Goal: Task Accomplishment & Management: Use online tool/utility

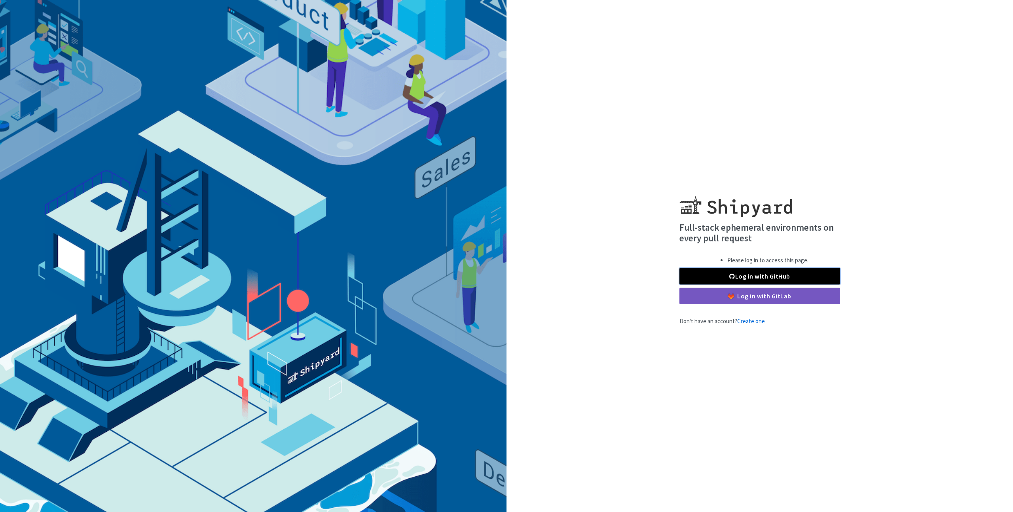
click at [754, 275] on link "Log in with GitHub" at bounding box center [759, 276] width 161 height 17
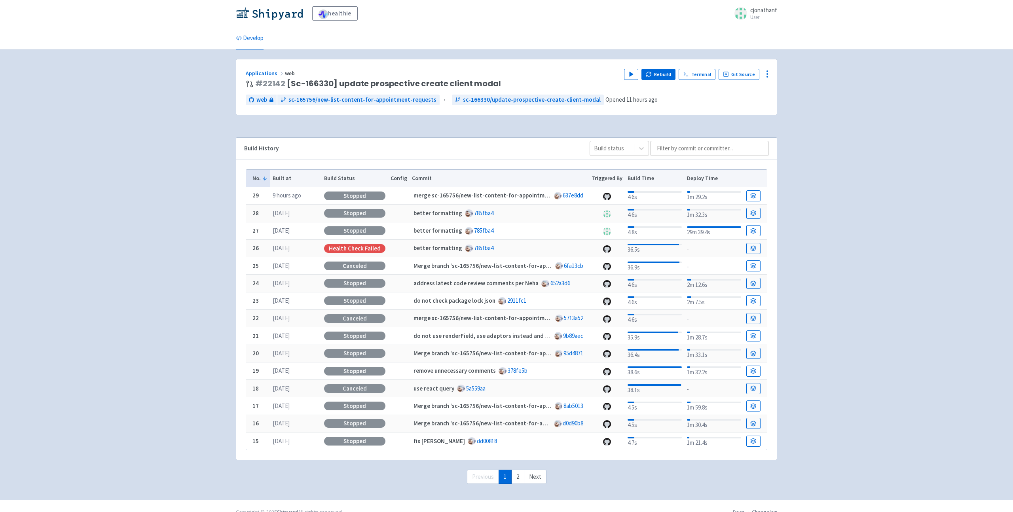
scroll to position [0, 0]
click at [658, 75] on button "Rebuild" at bounding box center [658, 73] width 34 height 11
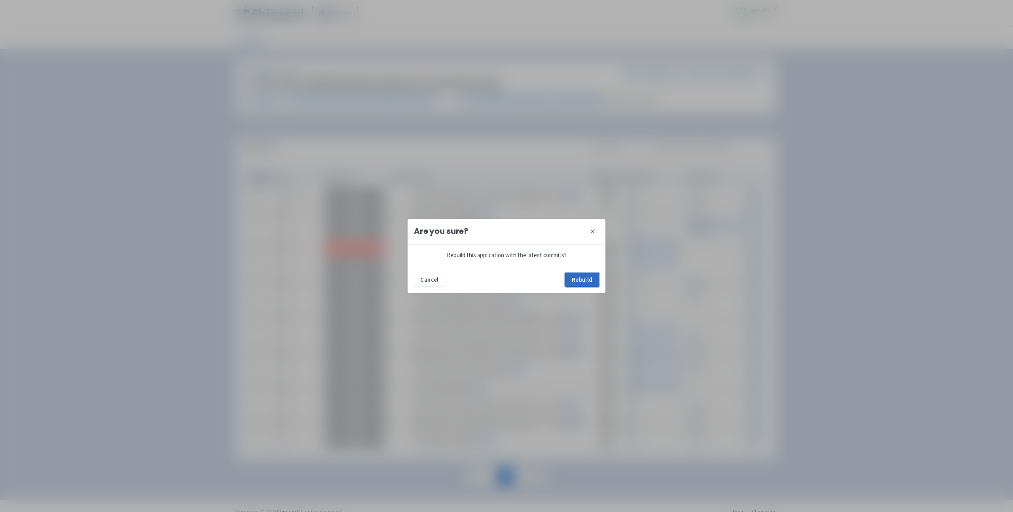
click at [584, 281] on button "Rebuild" at bounding box center [582, 280] width 34 height 14
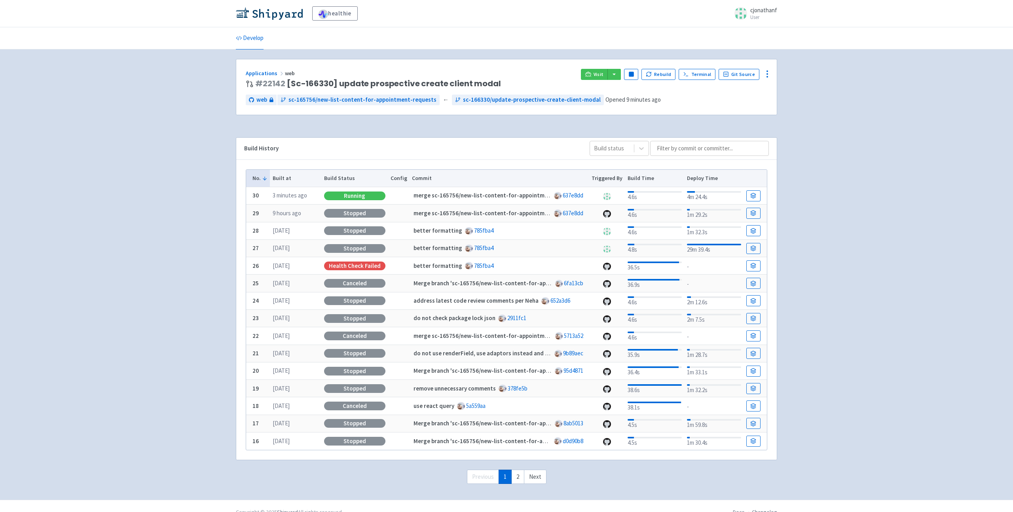
click at [595, 80] on div "Visit Pause Rebuild Terminal Git Source" at bounding box center [674, 74] width 186 height 11
click at [596, 74] on link "Visit" at bounding box center [594, 74] width 27 height 11
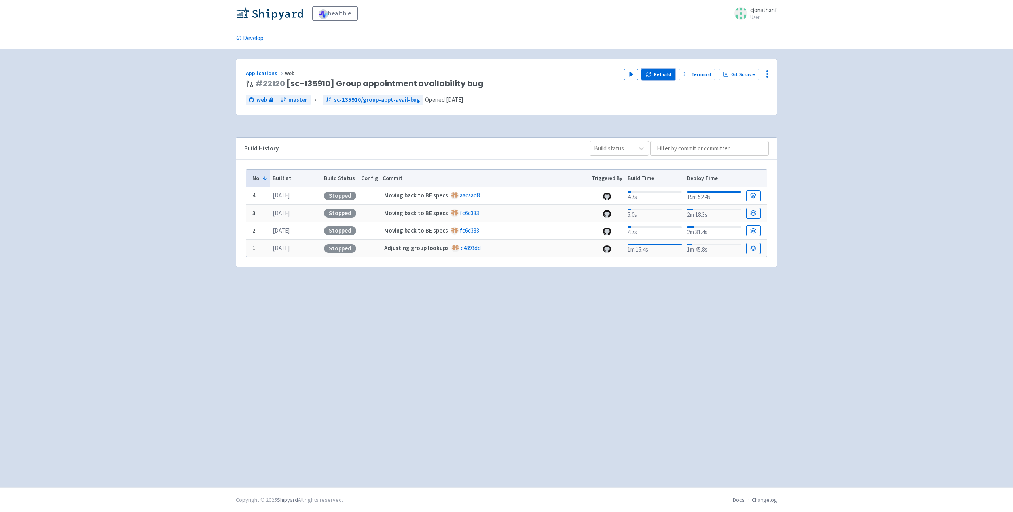
click at [668, 70] on button "Rebuild" at bounding box center [658, 74] width 34 height 11
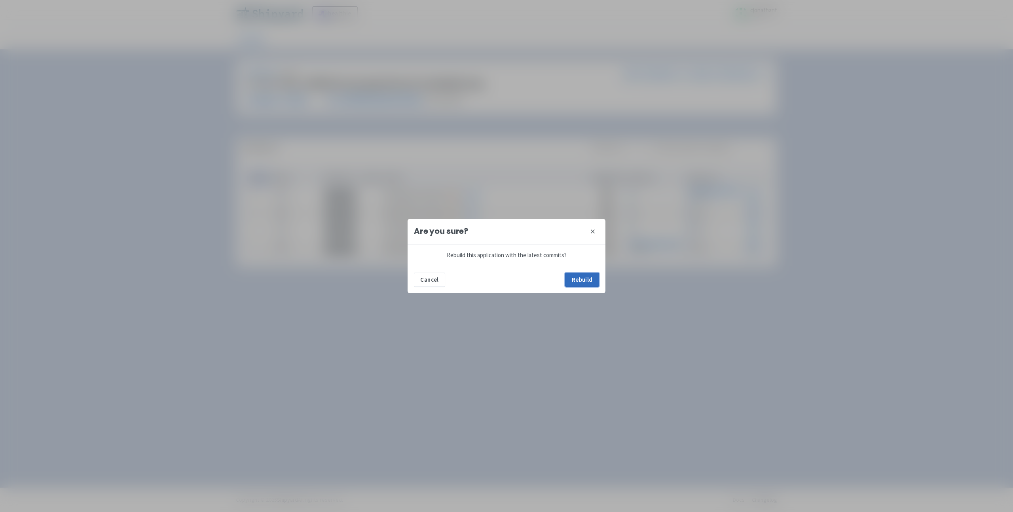
click at [585, 274] on button "Rebuild" at bounding box center [582, 280] width 34 height 14
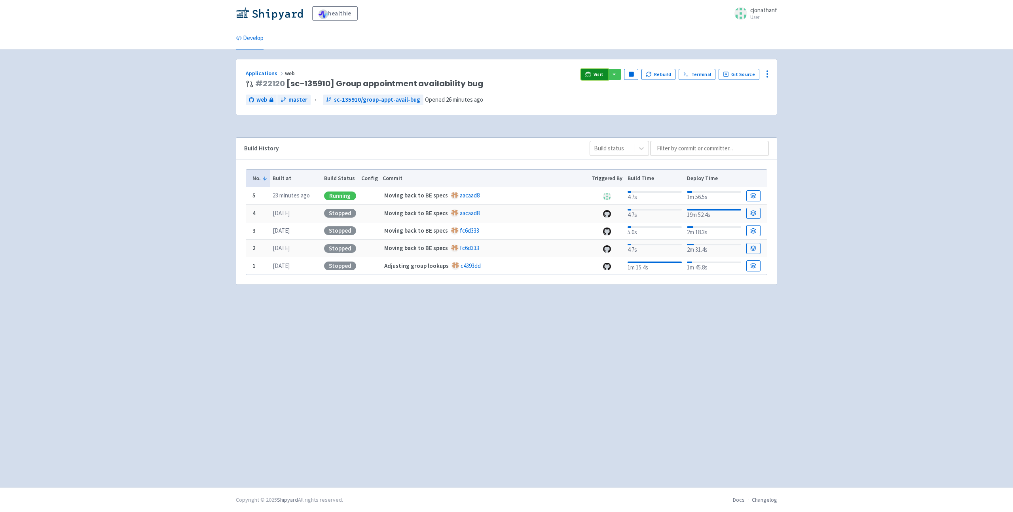
click at [599, 75] on span "Visit" at bounding box center [598, 74] width 10 height 6
